Goal: Task Accomplishment & Management: Manage account settings

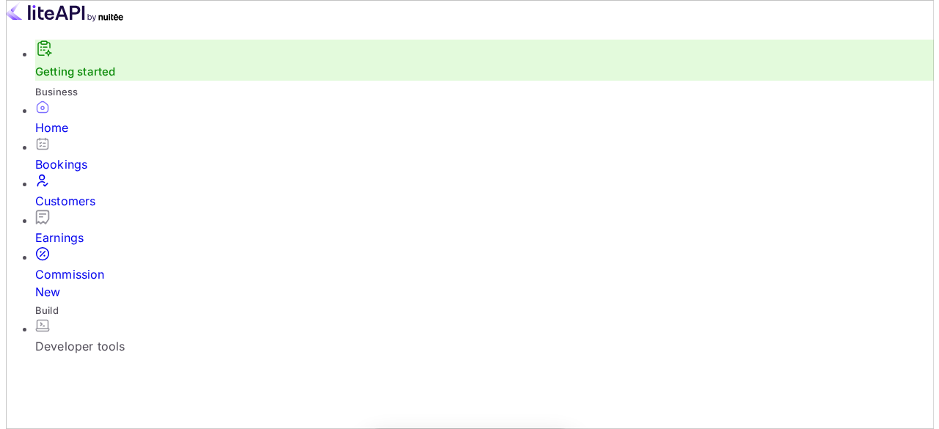
scroll to position [227, 214]
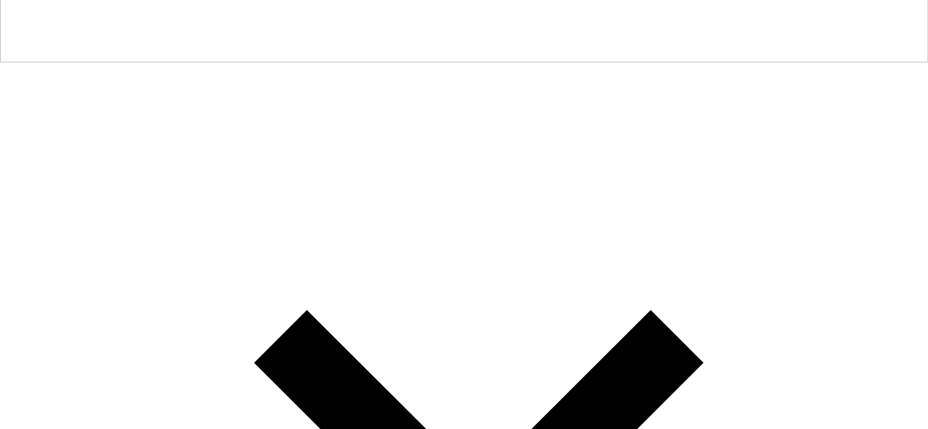
scroll to position [293, 0]
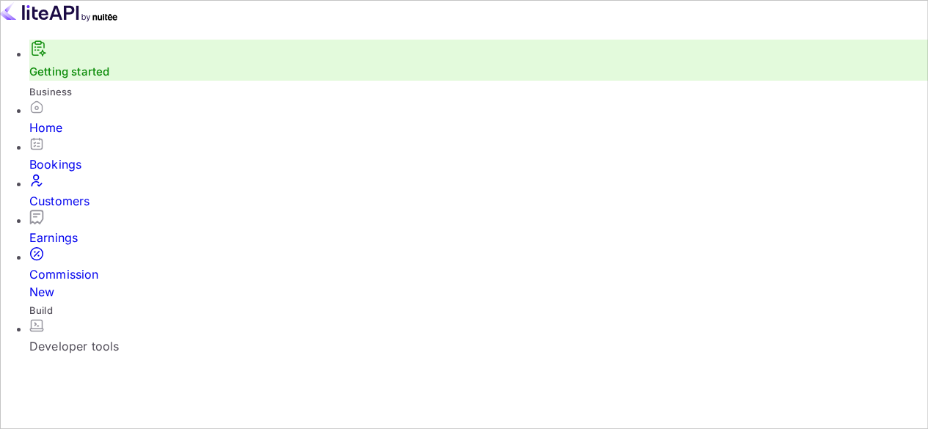
click at [109, 173] on div "Bookings" at bounding box center [478, 164] width 898 height 18
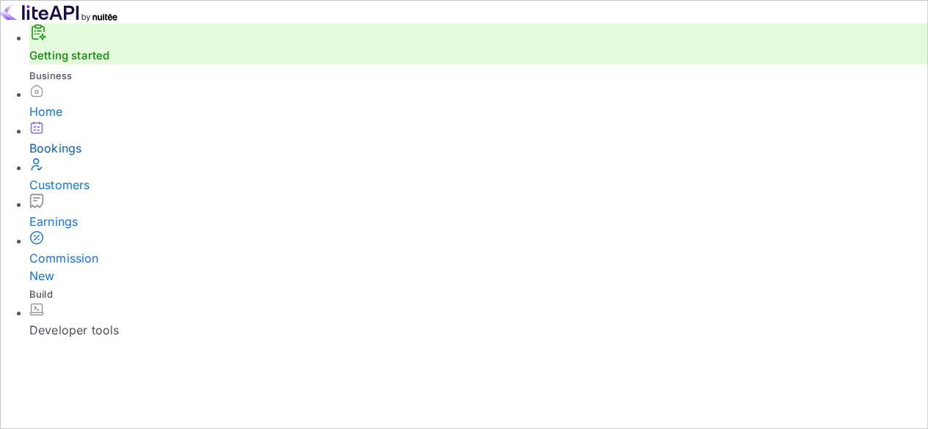
scroll to position [293, 0]
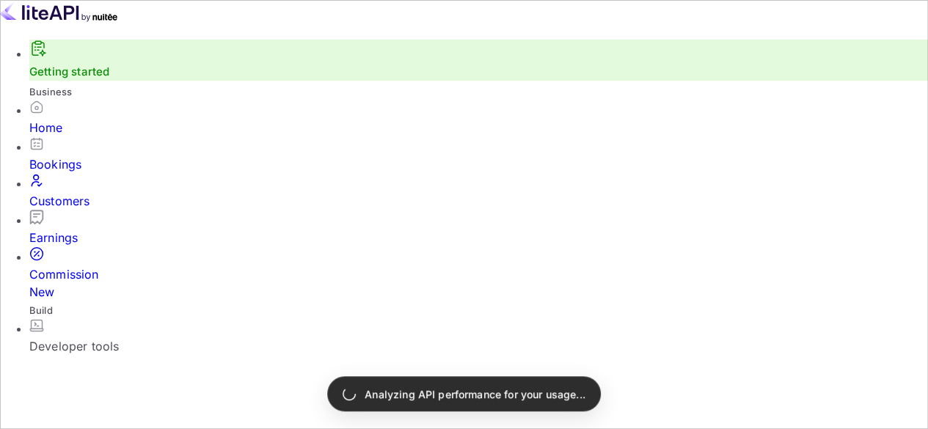
scroll to position [87, 0]
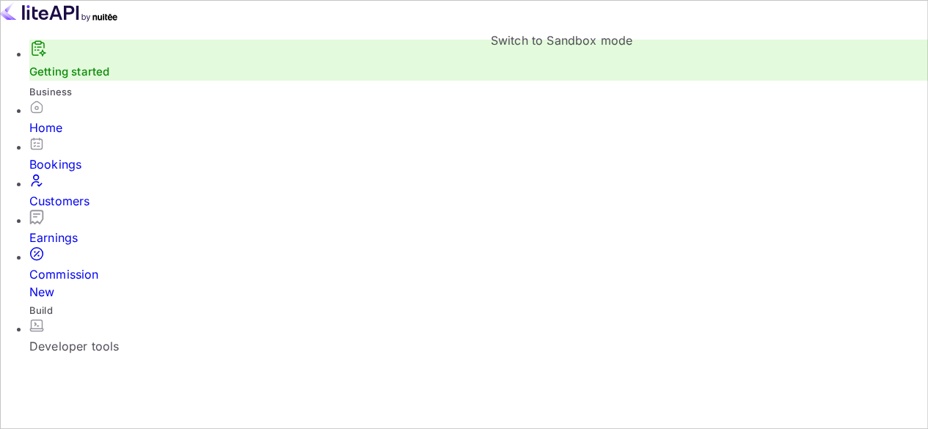
checkbox input "false"
checkbox input "true"
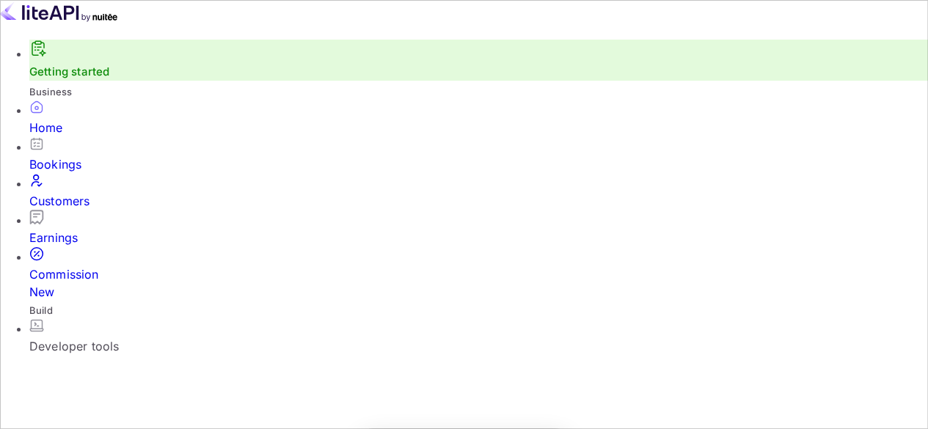
scroll to position [227, 214]
checkbox input "false"
checkbox input "true"
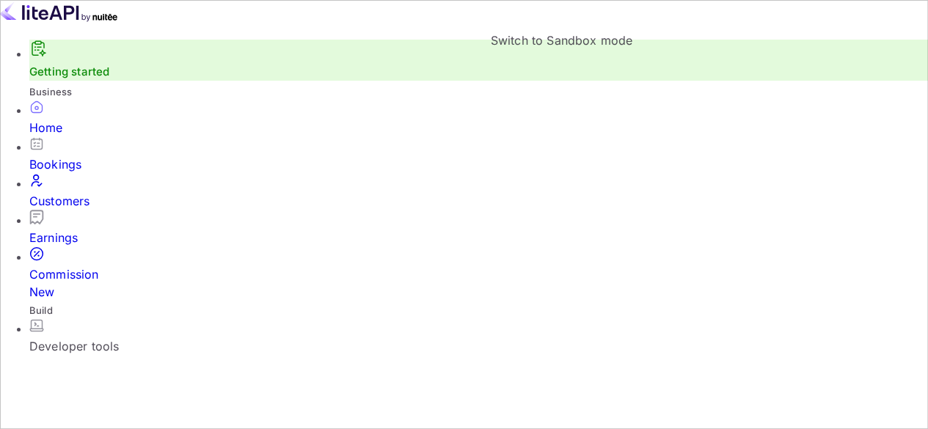
checkbox input "true"
click at [76, 155] on div "Bookings" at bounding box center [478, 164] width 898 height 18
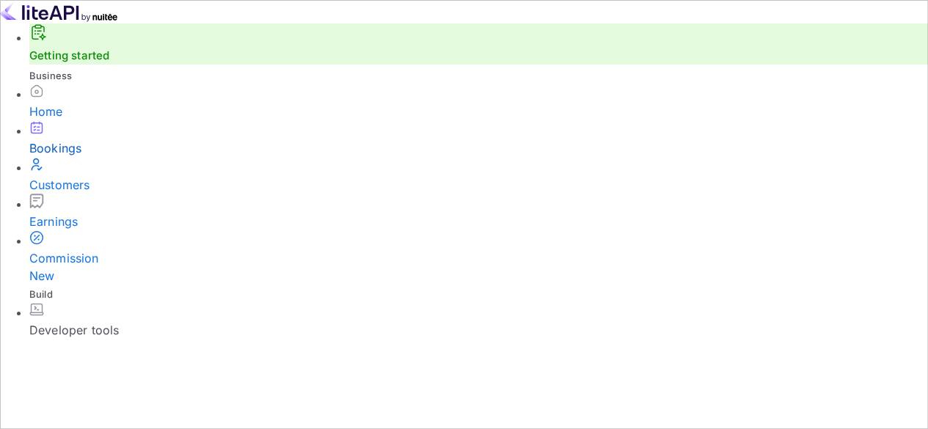
scroll to position [160, 0]
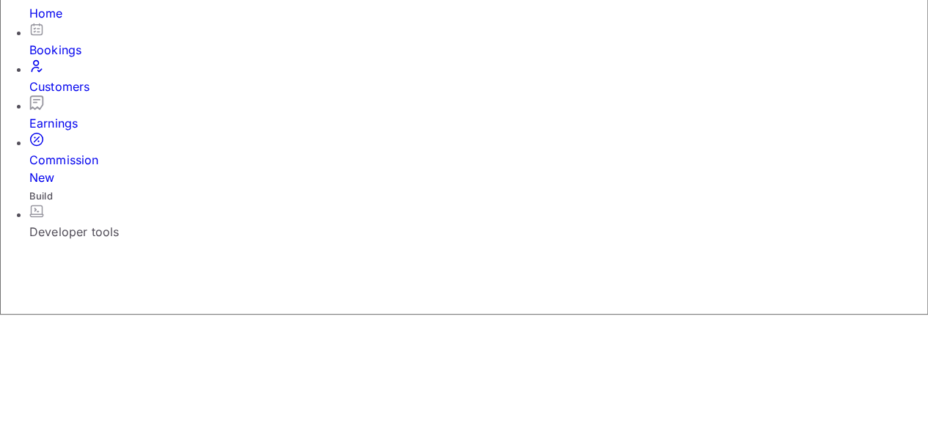
scroll to position [105, 0]
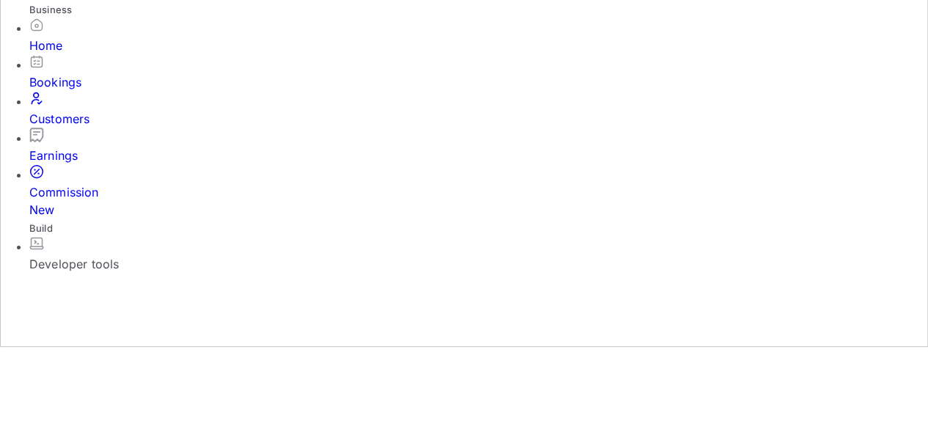
scroll to position [85, 0]
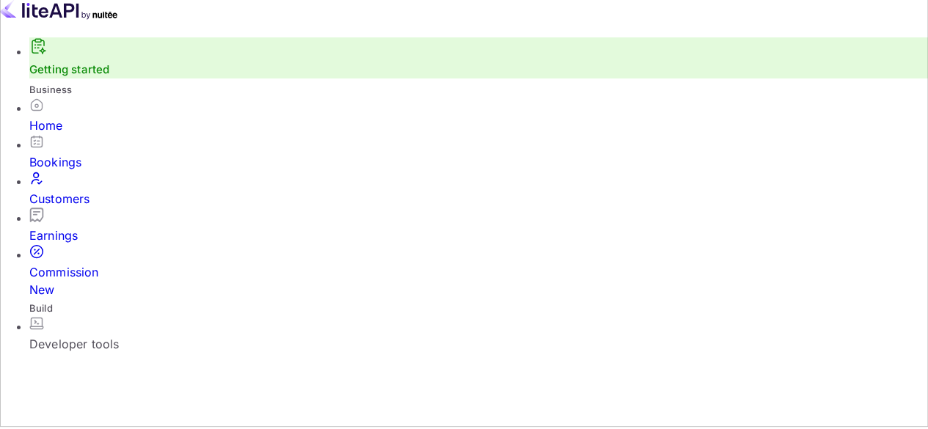
scroll to position [0, 0]
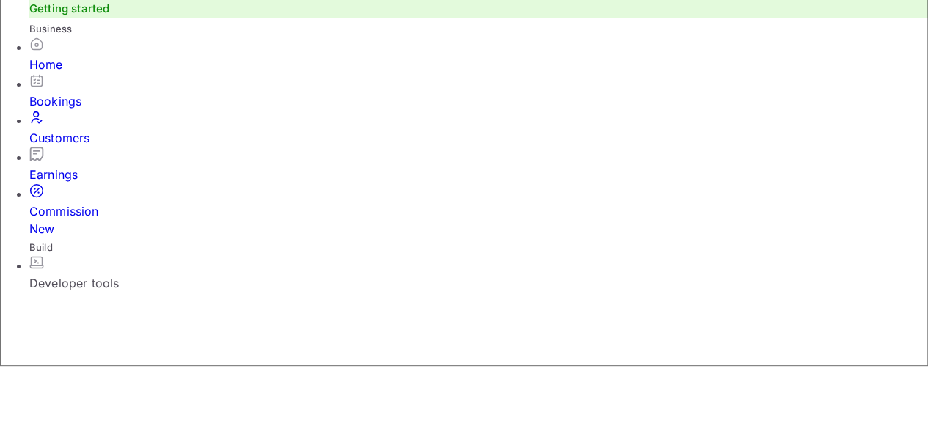
scroll to position [32, 0]
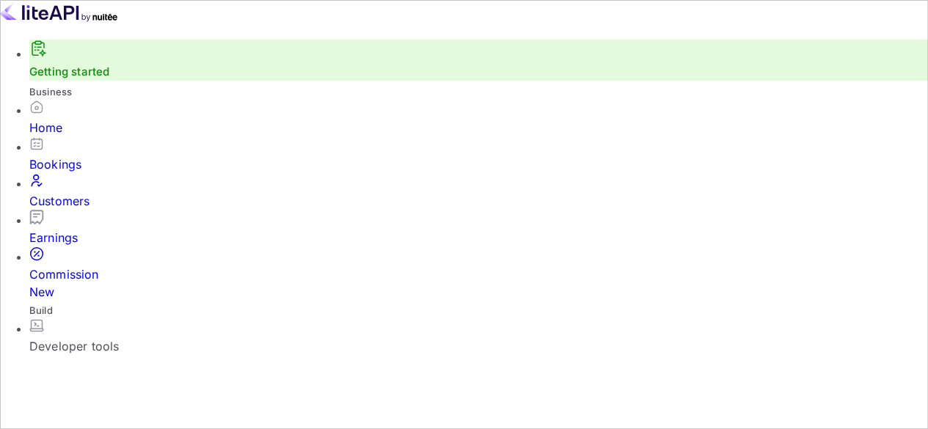
click at [72, 173] on div "Bookings" at bounding box center [478, 164] width 898 height 18
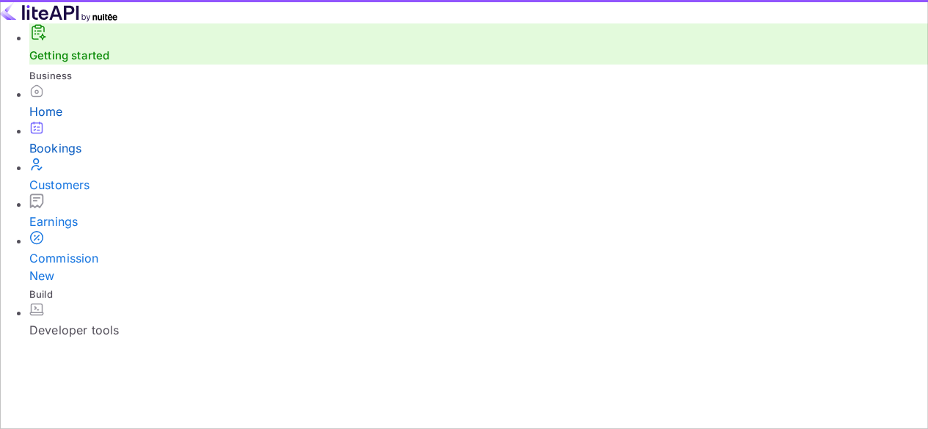
click at [70, 120] on div "Home" at bounding box center [478, 112] width 898 height 18
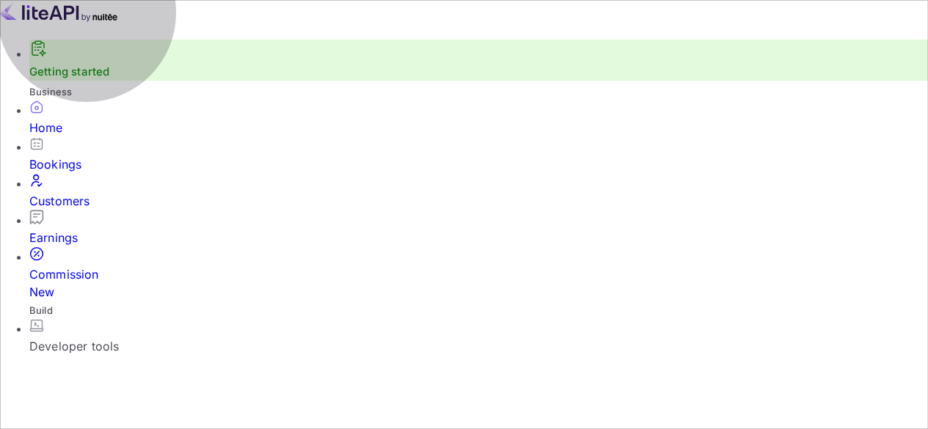
click at [95, 78] on link "Getting started" at bounding box center [69, 72] width 80 height 14
